Goal: Task Accomplishment & Management: Manage account settings

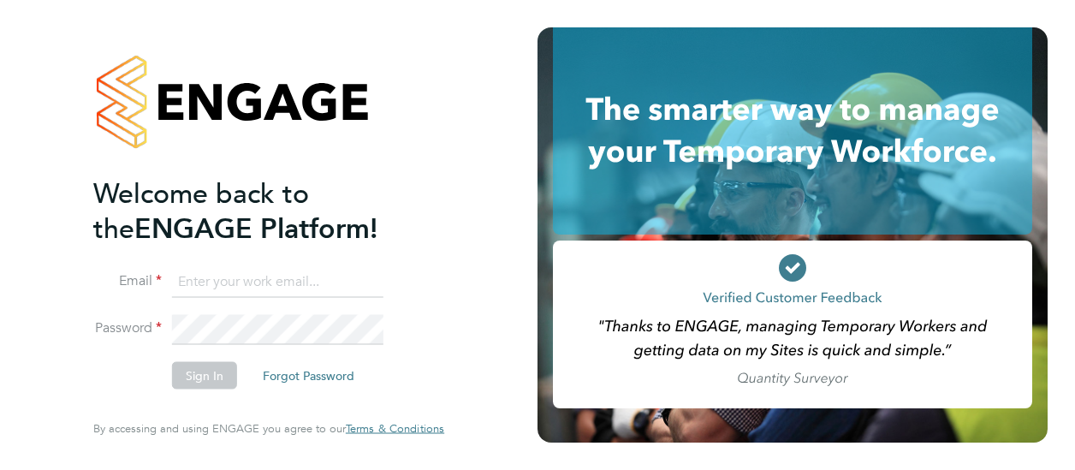
click at [311, 285] on input at bounding box center [277, 281] width 211 height 31
click at [320, 286] on input "[PERSON_NAME]" at bounding box center [277, 281] width 211 height 31
type input "[PERSON_NAME][DOMAIN_NAME][EMAIL_ADDRESS][PERSON_NAME][PERSON_NAME][DOMAIN_NAME]"
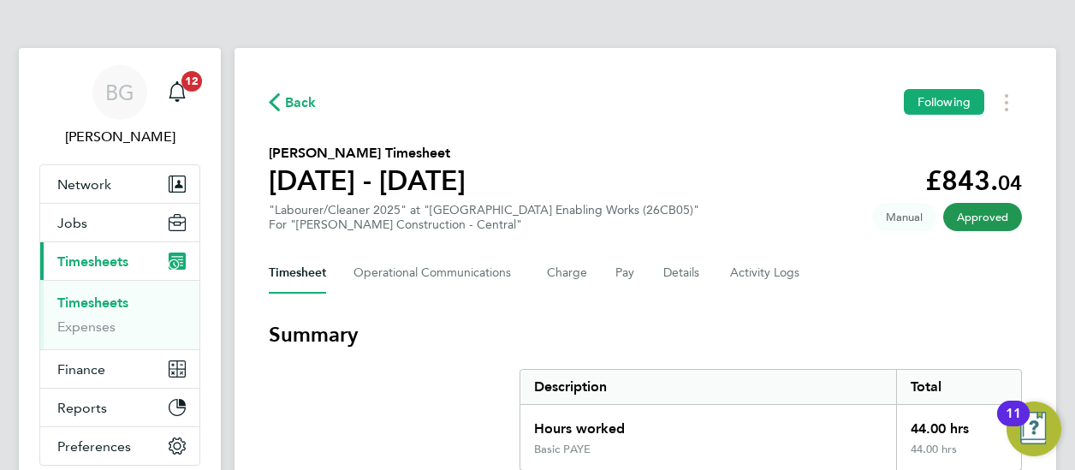
click at [286, 93] on span "Back" at bounding box center [301, 102] width 32 height 21
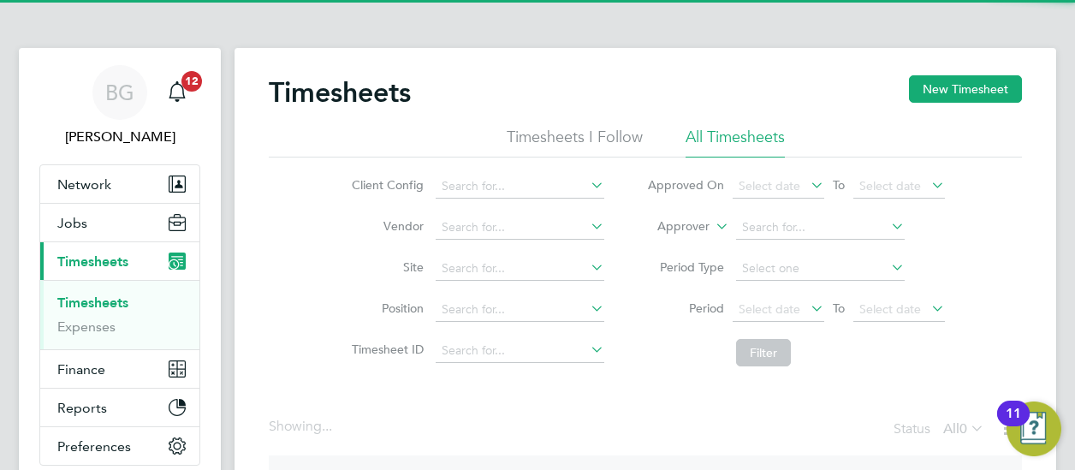
drag, startPoint x: 710, startPoint y: 227, endPoint x: 683, endPoint y: 225, distance: 27.4
click at [709, 227] on li "Approver" at bounding box center [795, 227] width 340 height 41
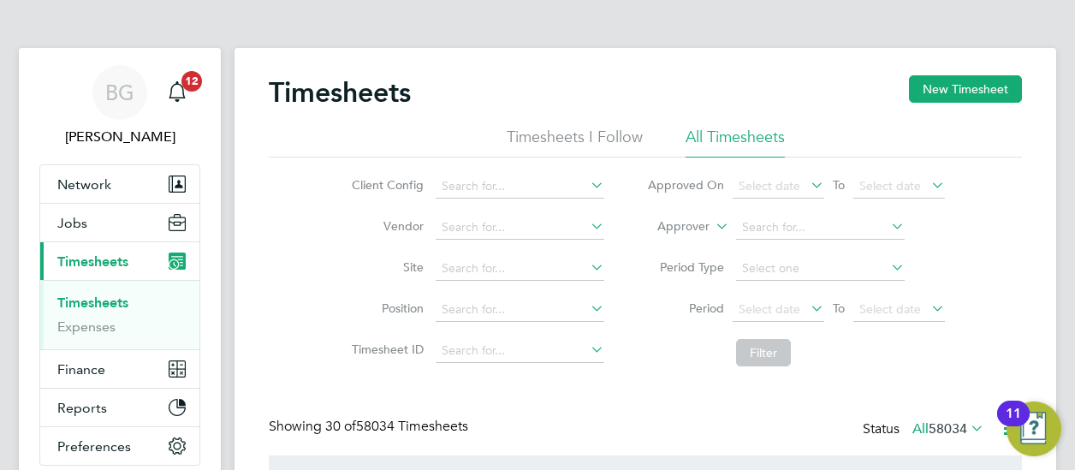
click at [684, 228] on label "Approver" at bounding box center [670, 226] width 77 height 17
drag, startPoint x: 679, startPoint y: 241, endPoint x: 717, endPoint y: 235, distance: 38.1
click at [688, 239] on li "Worker" at bounding box center [667, 246] width 84 height 22
click at [773, 233] on input at bounding box center [820, 228] width 169 height 24
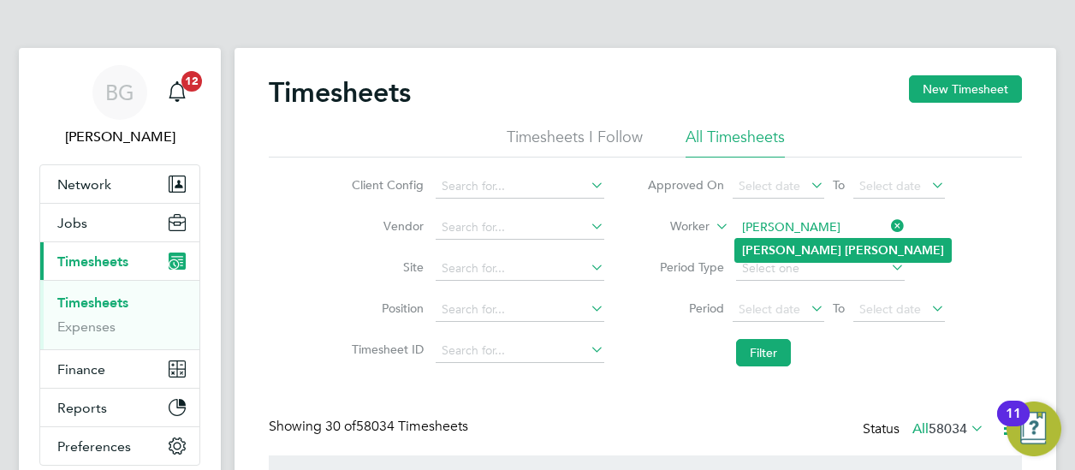
click at [826, 241] on li "Chris Wade" at bounding box center [843, 250] width 216 height 23
type input "Chris Wade"
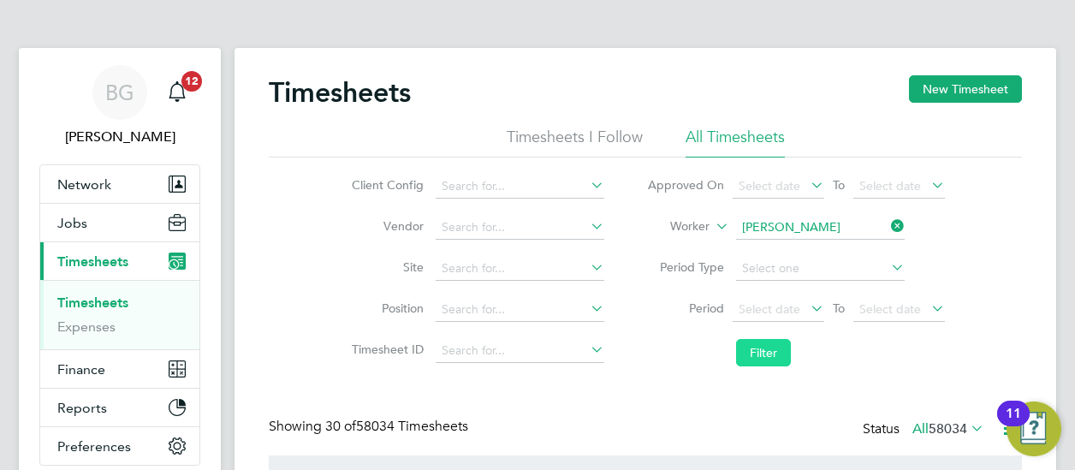
click at [748, 351] on button "Filter" at bounding box center [763, 352] width 55 height 27
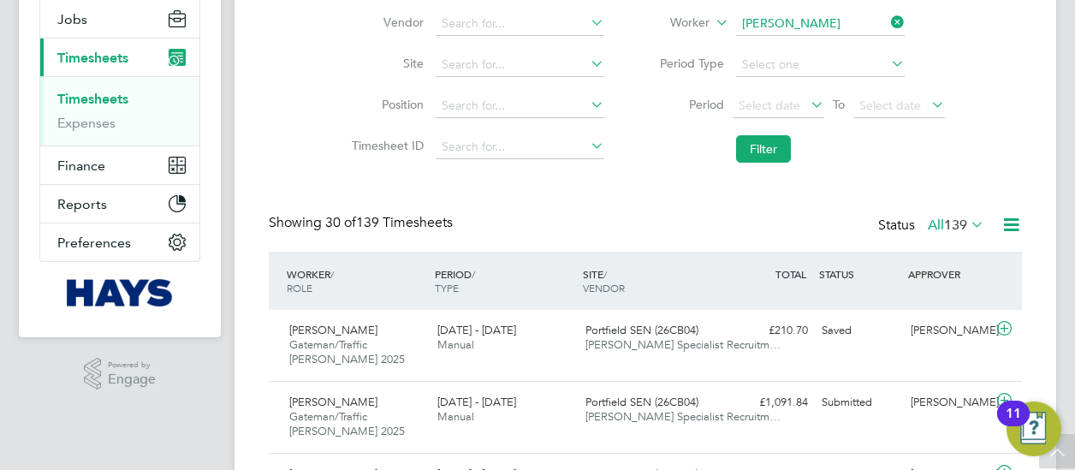
scroll to position [98, 0]
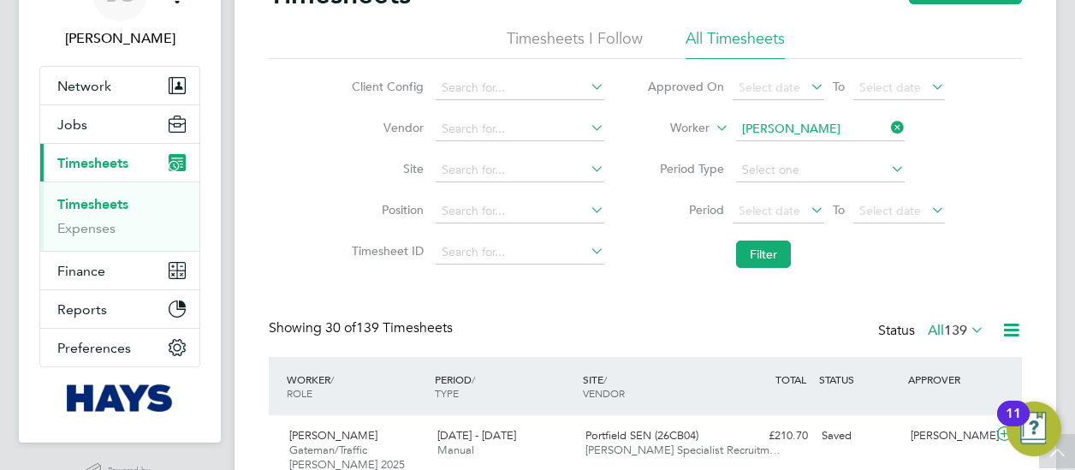
click at [887, 121] on icon at bounding box center [887, 127] width 0 height 24
click at [887, 117] on icon at bounding box center [887, 127] width 0 height 24
type input "u"
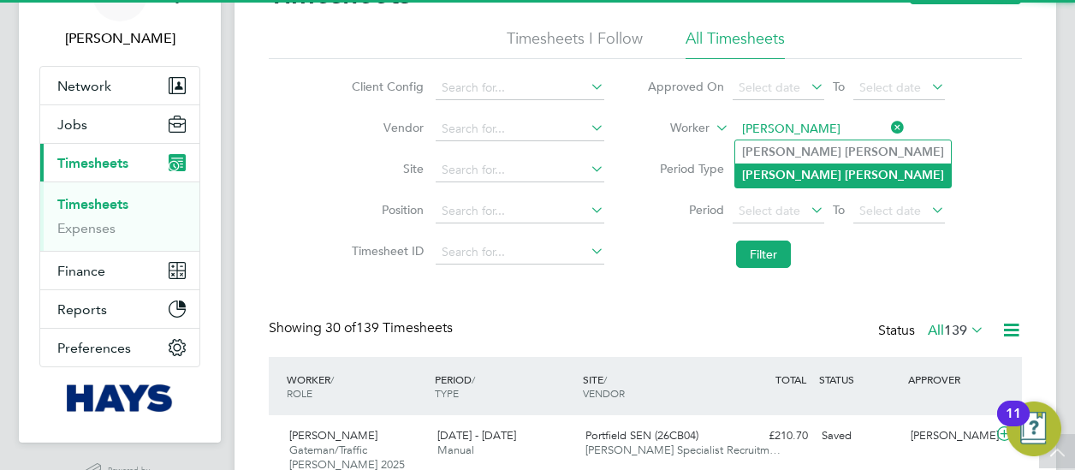
click at [822, 171] on li "Ian Jones" at bounding box center [843, 174] width 216 height 23
type input "Ian Jones"
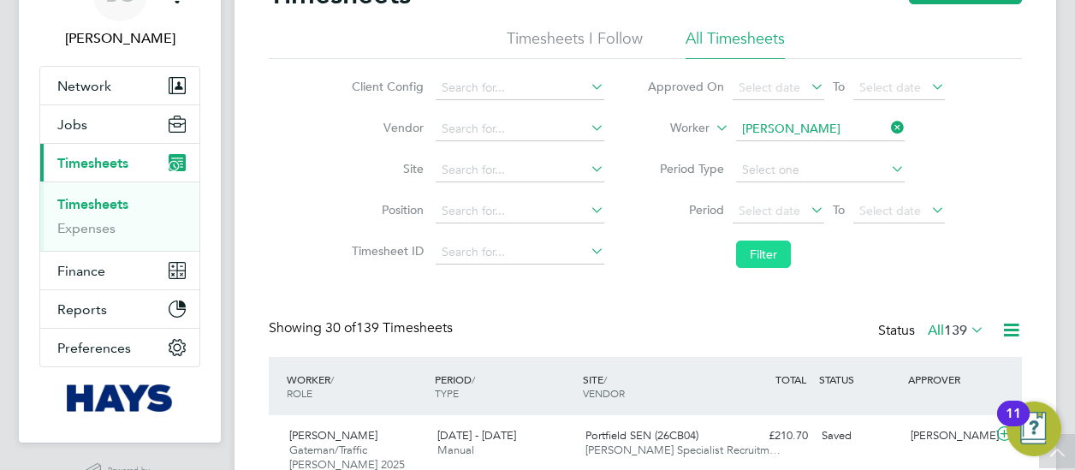
click at [780, 252] on button "Filter" at bounding box center [763, 253] width 55 height 27
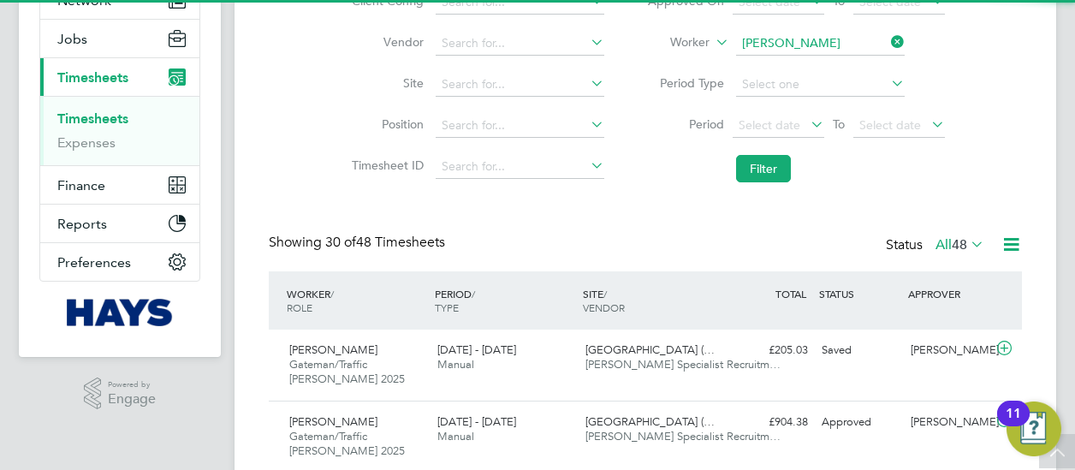
scroll to position [9, 9]
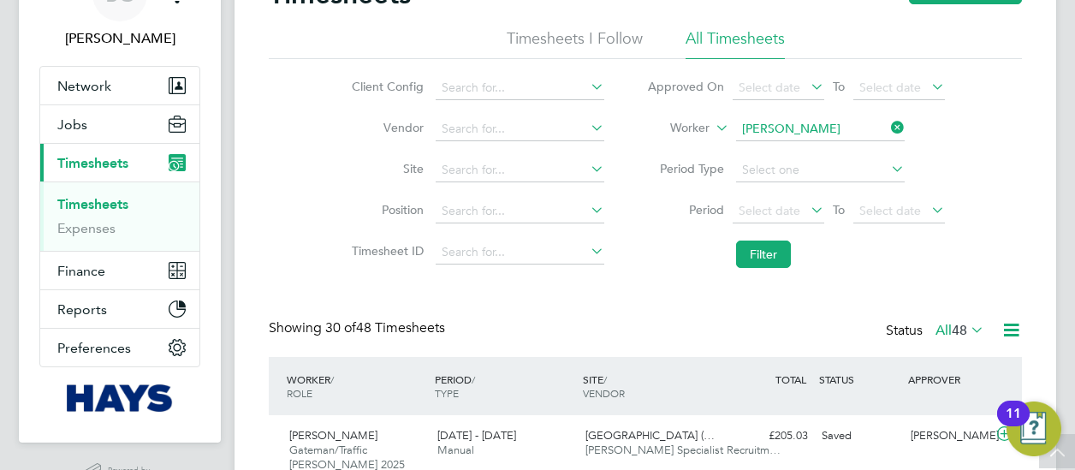
click at [887, 121] on icon at bounding box center [887, 127] width 0 height 24
click at [841, 122] on input at bounding box center [820, 129] width 169 height 24
click at [871, 155] on li "Hux ley Giffard" at bounding box center [820, 151] width 170 height 23
type input "Huxley Giffard"
click at [773, 225] on li "Period Select date To Select date" at bounding box center [795, 211] width 340 height 41
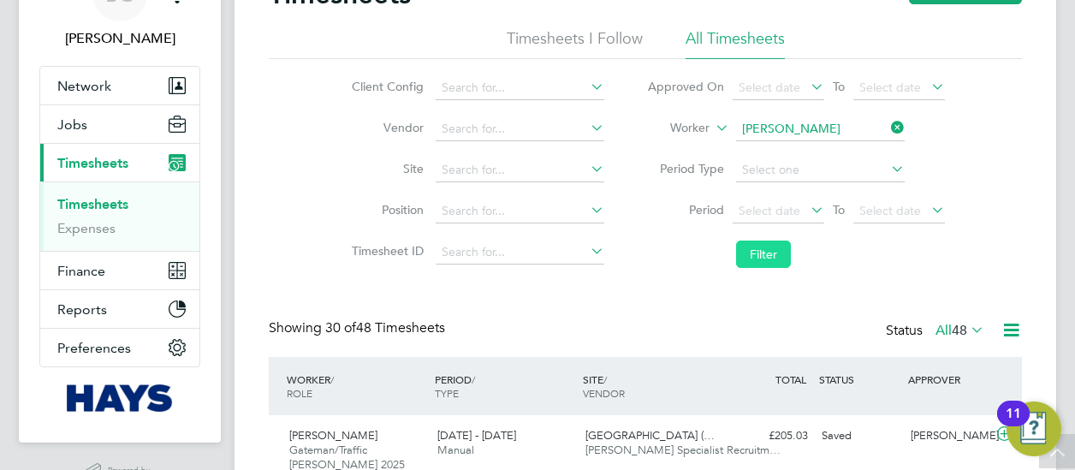
click at [764, 247] on button "Filter" at bounding box center [763, 253] width 55 height 27
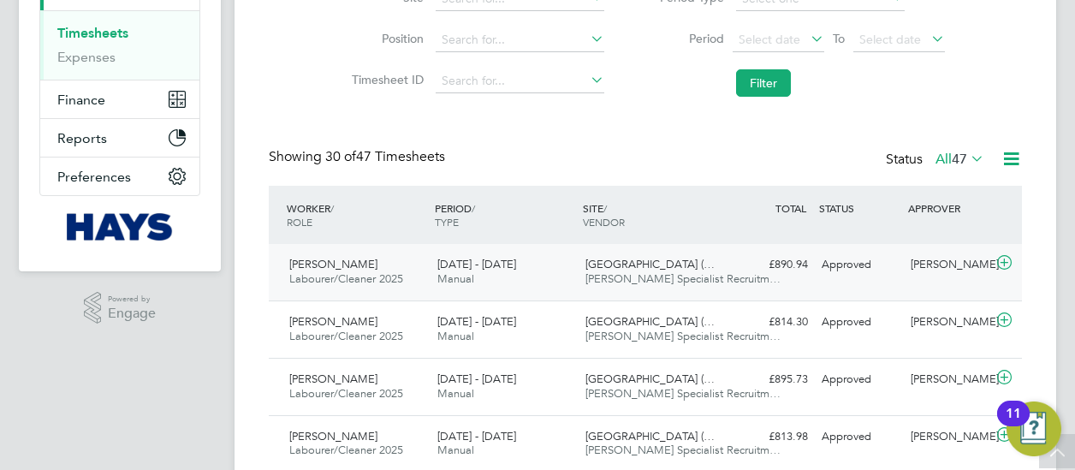
click at [756, 259] on div "£890.94 Approved" at bounding box center [769, 265] width 89 height 28
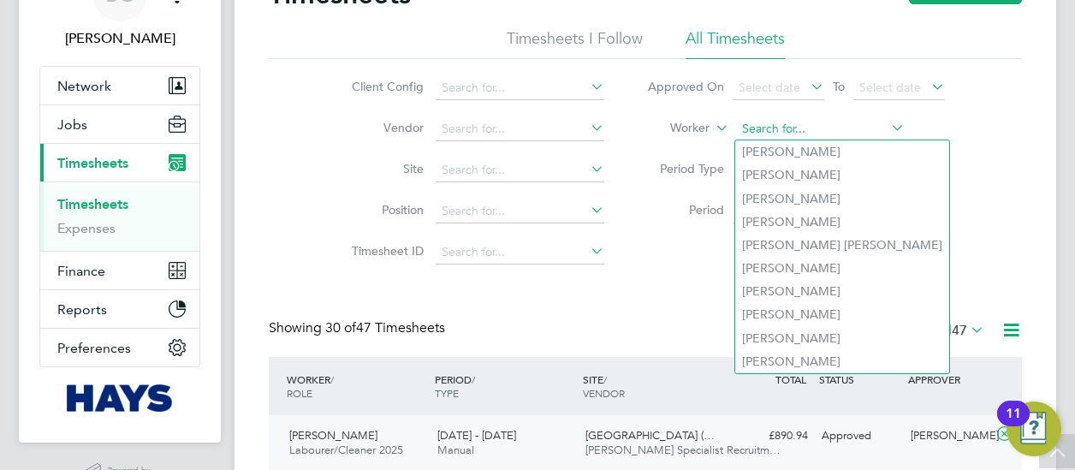
click at [879, 133] on input at bounding box center [820, 129] width 169 height 24
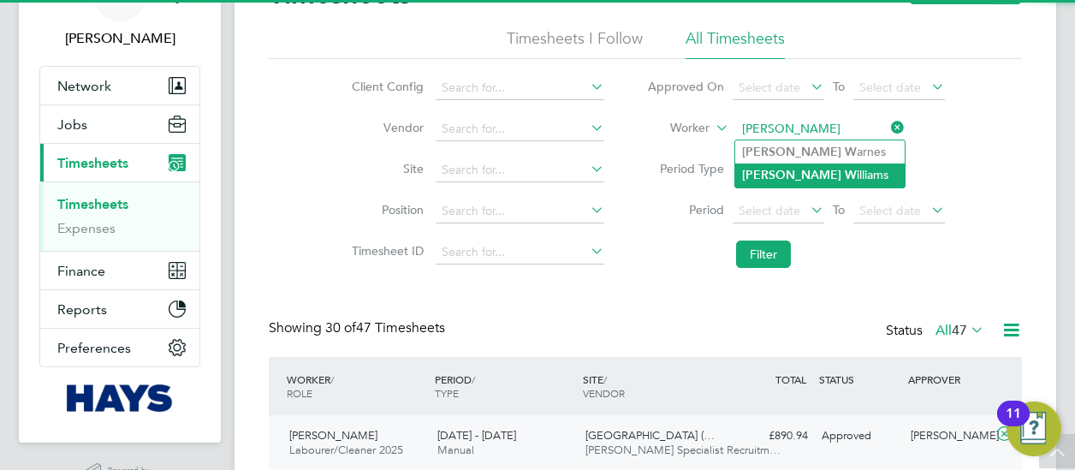
click at [828, 175] on li "Nathan W illiams" at bounding box center [819, 174] width 169 height 23
type input "Nathan Williams"
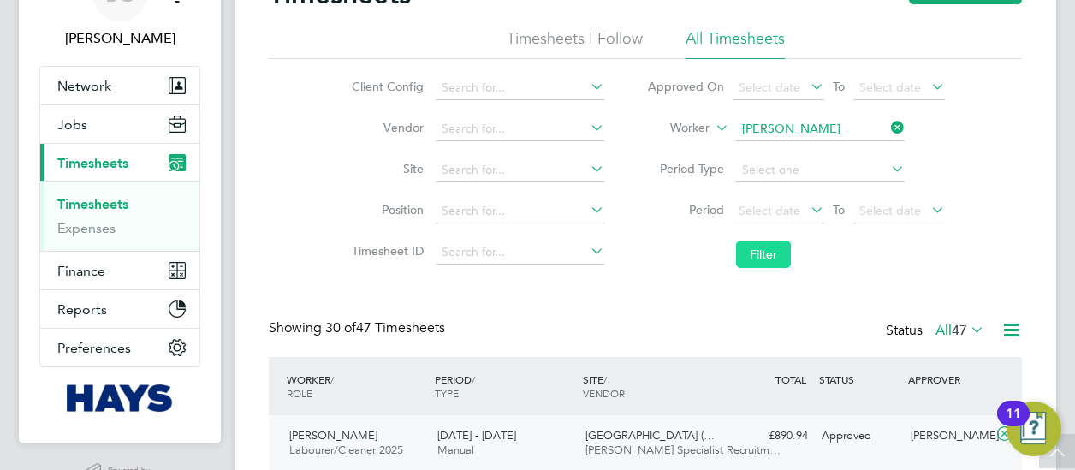
click at [776, 250] on button "Filter" at bounding box center [763, 253] width 55 height 27
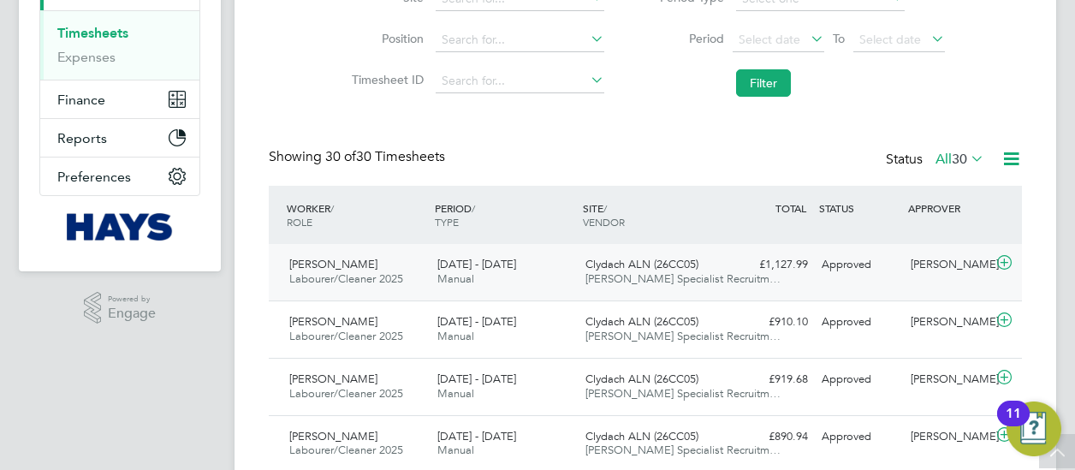
click at [697, 279] on span "Hays Specialist Recruitm…" at bounding box center [682, 278] width 195 height 15
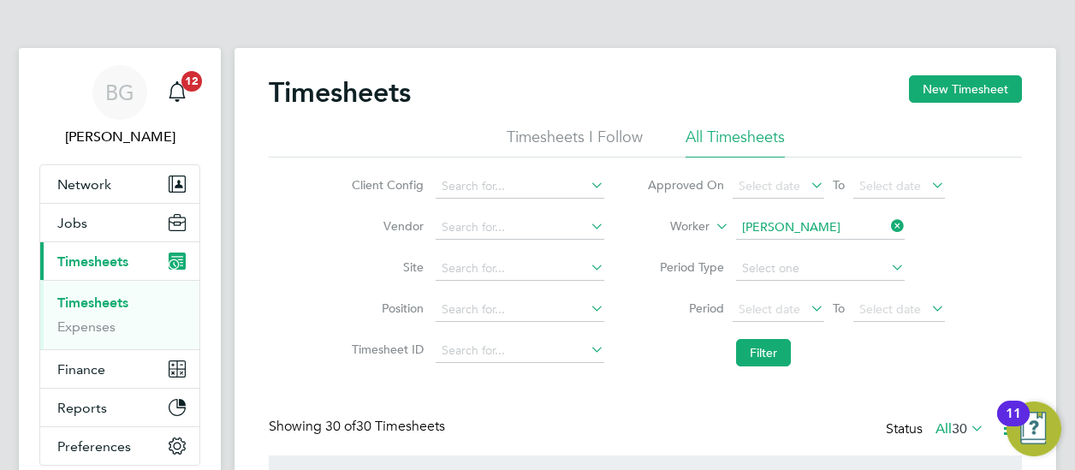
click at [887, 233] on icon at bounding box center [887, 226] width 0 height 24
click at [818, 213] on li "Worker" at bounding box center [795, 227] width 340 height 41
click at [856, 218] on input at bounding box center [820, 228] width 169 height 24
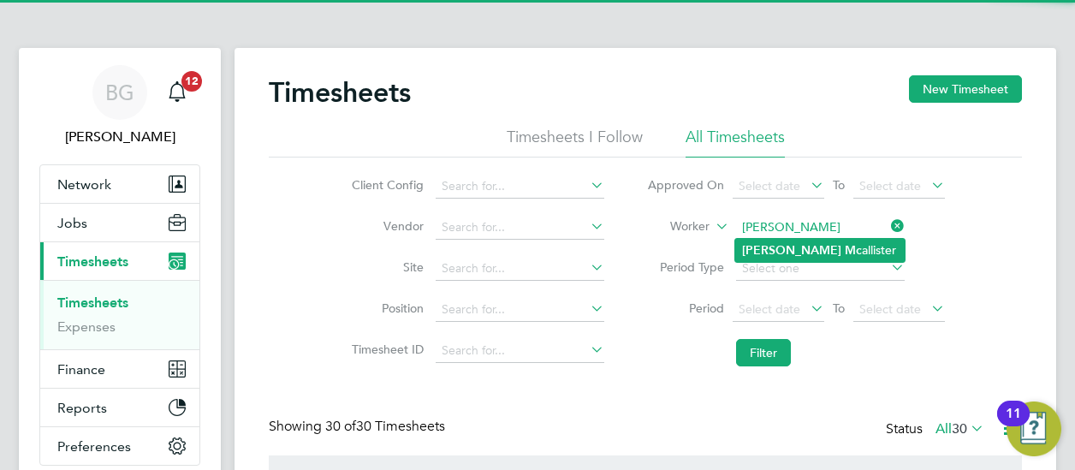
click at [835, 249] on li "Ashley Mc allister" at bounding box center [819, 250] width 169 height 23
type input "Ashley Mcallister"
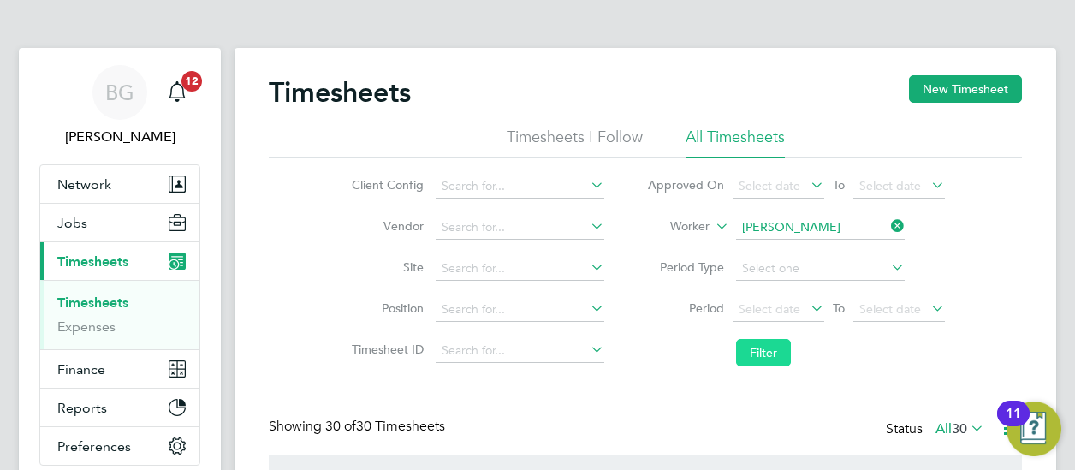
click at [768, 357] on button "Filter" at bounding box center [763, 352] width 55 height 27
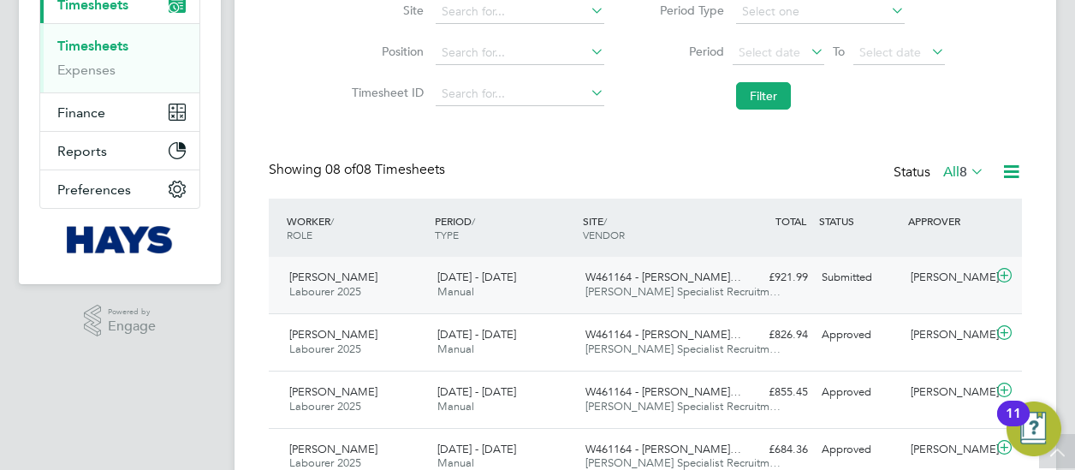
click at [685, 280] on span "W461164 - Slade Lane…" at bounding box center [663, 276] width 156 height 15
